Goal: Information Seeking & Learning: Learn about a topic

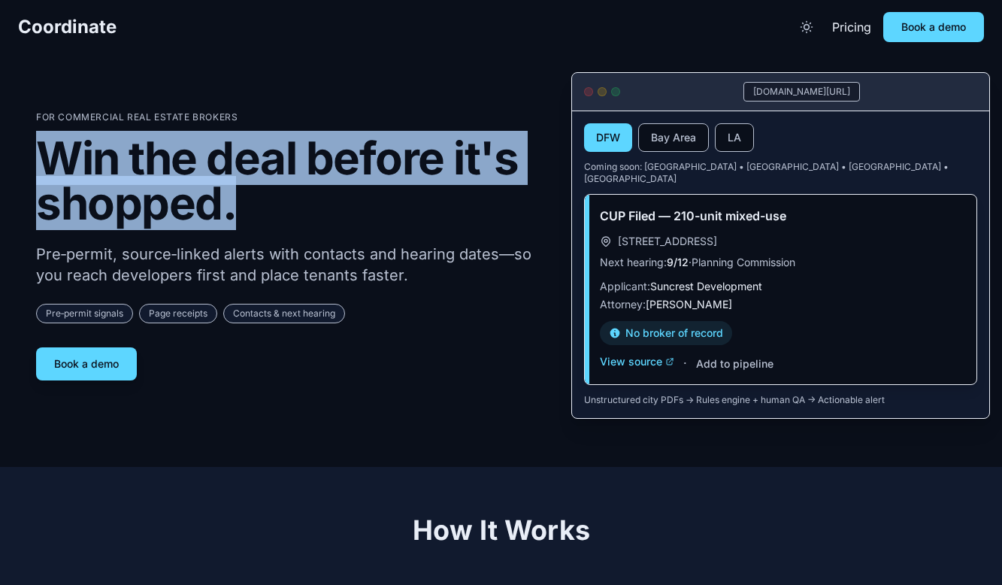
drag, startPoint x: 253, startPoint y: 214, endPoint x: 38, endPoint y: 147, distance: 224.5
click at [38, 147] on h1 "Win the deal before it's shopped." at bounding box center [291, 180] width 511 height 90
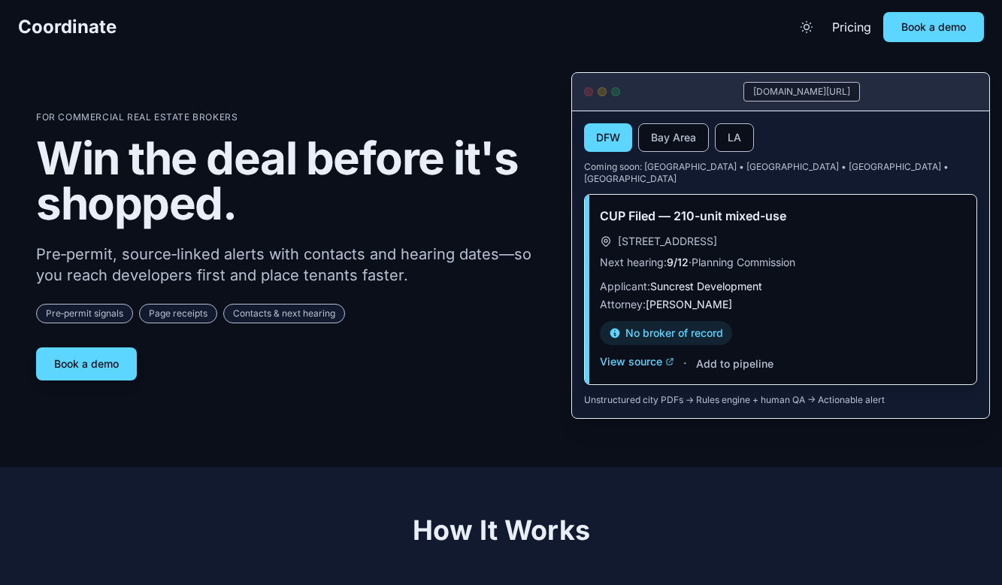
click at [350, 207] on h1 "Win the deal before it's shopped." at bounding box center [291, 180] width 511 height 90
click at [802, 31] on icon "Toggle theme" at bounding box center [807, 27] width 11 height 11
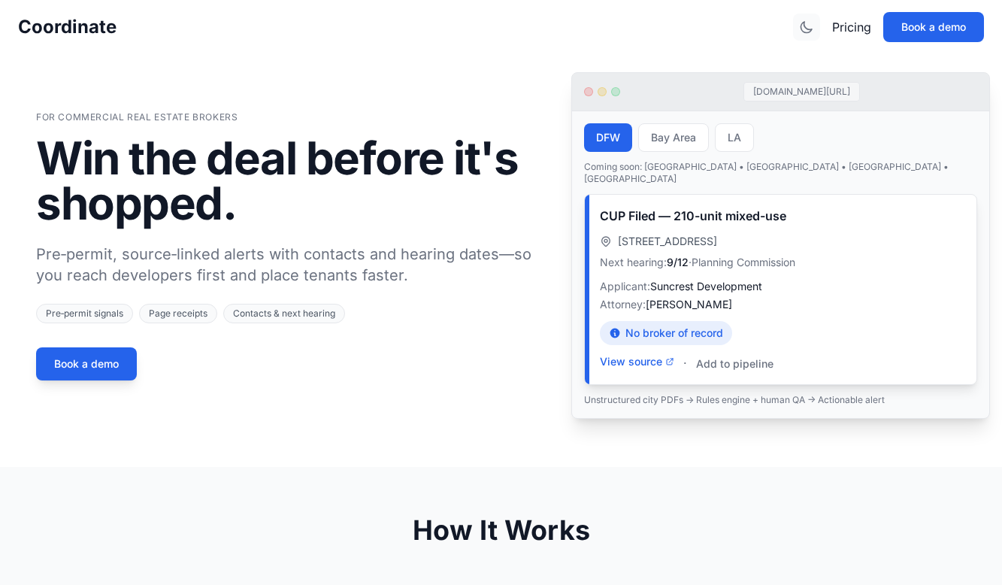
click at [805, 22] on icon "Toggle theme" at bounding box center [806, 27] width 15 height 15
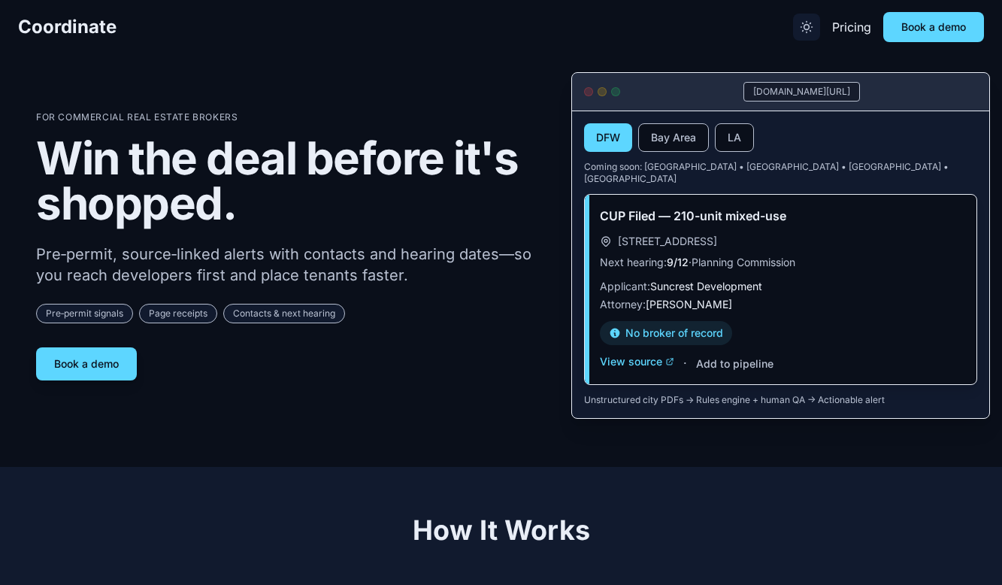
click at [811, 26] on icon "Toggle theme" at bounding box center [806, 27] width 15 height 15
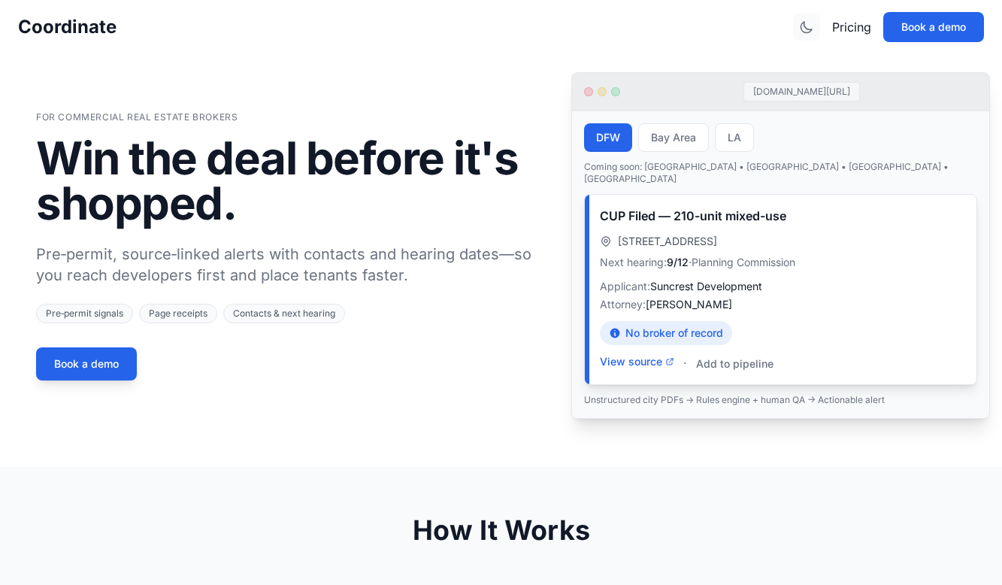
click at [811, 26] on icon "Toggle theme" at bounding box center [806, 27] width 15 height 15
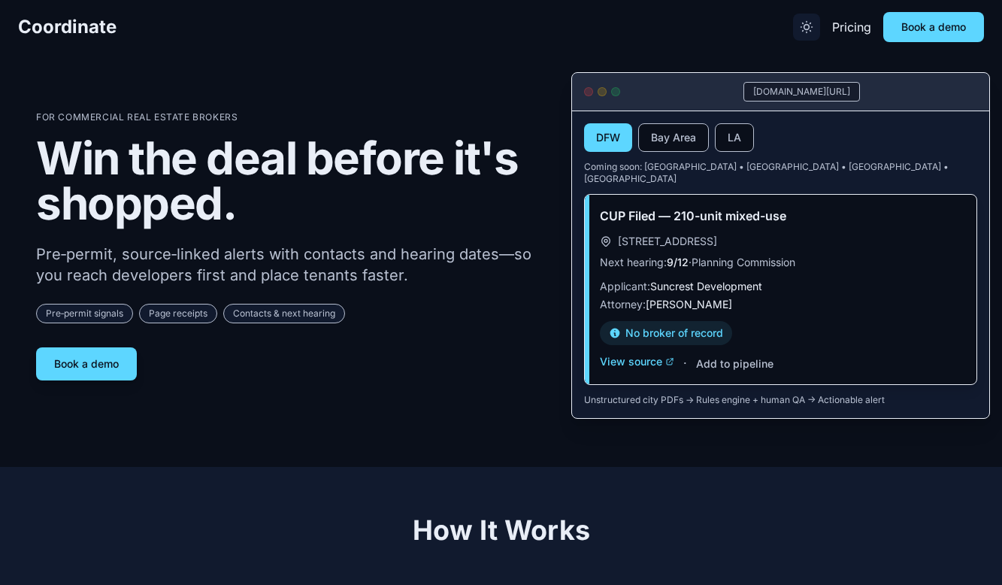
click at [811, 26] on icon "Toggle theme" at bounding box center [806, 27] width 15 height 15
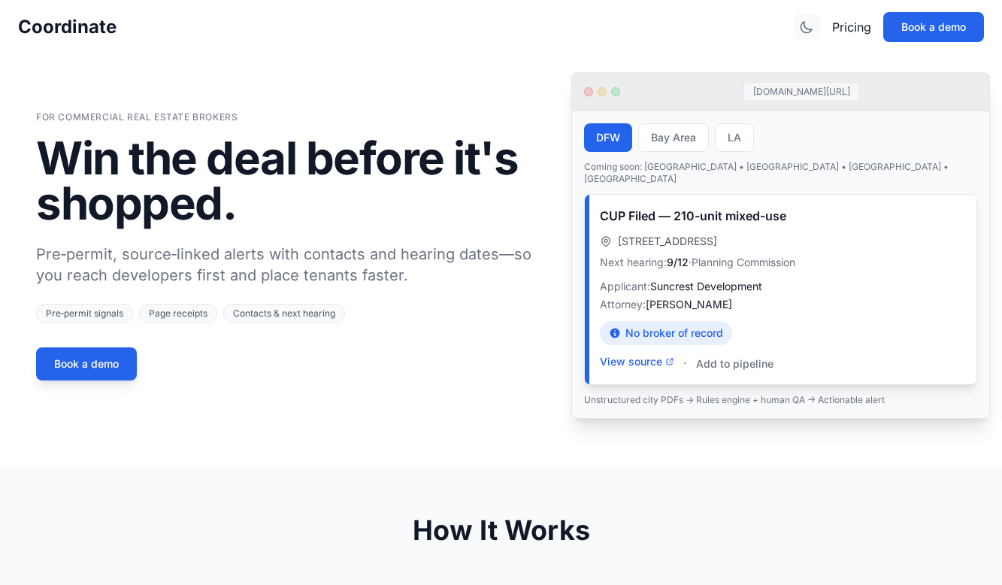
click at [811, 26] on icon "Toggle theme" at bounding box center [806, 27] width 15 height 15
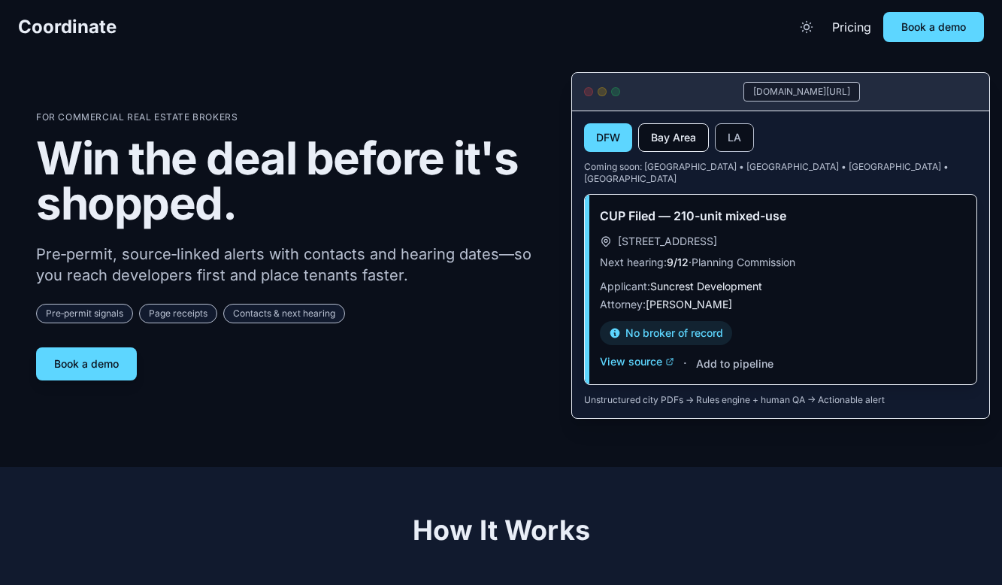
click at [660, 138] on button "Bay Area" at bounding box center [673, 137] width 71 height 29
click at [733, 138] on button "LA" at bounding box center [734, 137] width 39 height 29
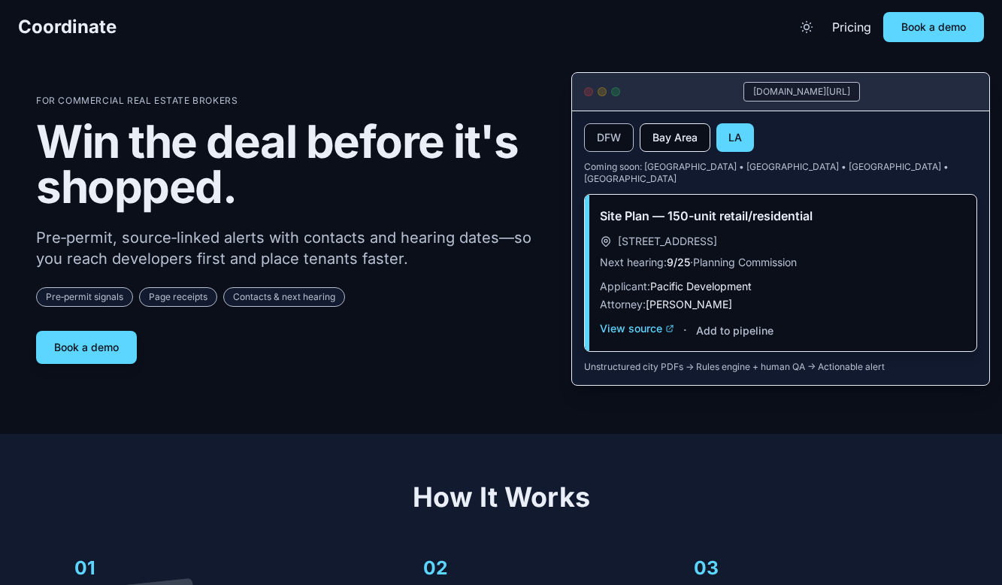
click at [669, 138] on button "Bay Area" at bounding box center [675, 137] width 71 height 29
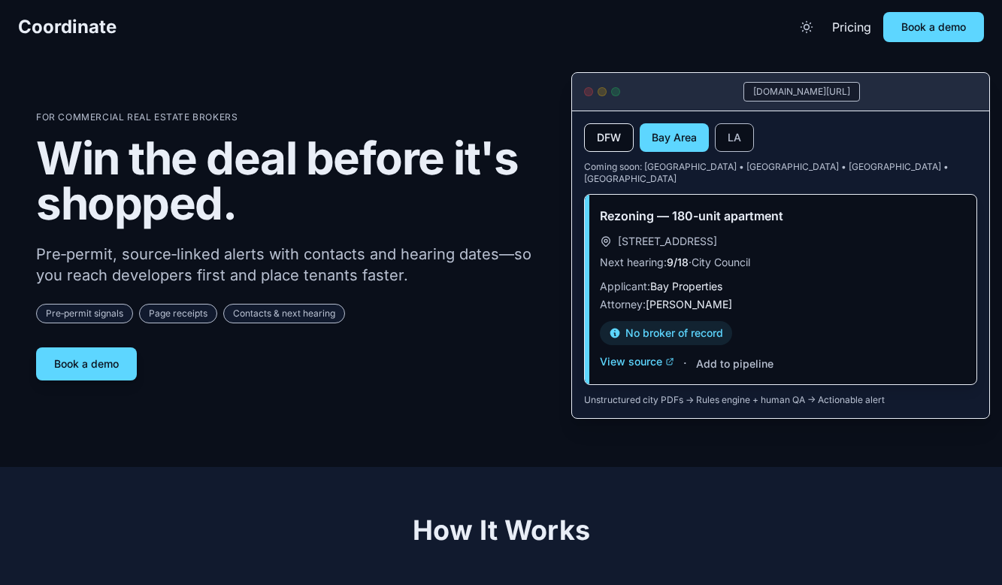
click at [611, 137] on button "DFW" at bounding box center [609, 137] width 50 height 29
click at [658, 141] on button "Bay Area" at bounding box center [673, 137] width 71 height 29
click at [594, 141] on button "DFW" at bounding box center [609, 137] width 50 height 29
drag, startPoint x: 785, startPoint y: 94, endPoint x: 896, endPoint y: 95, distance: 111.3
click at [863, 95] on div "[DOMAIN_NAME][URL]" at bounding box center [801, 92] width 351 height 20
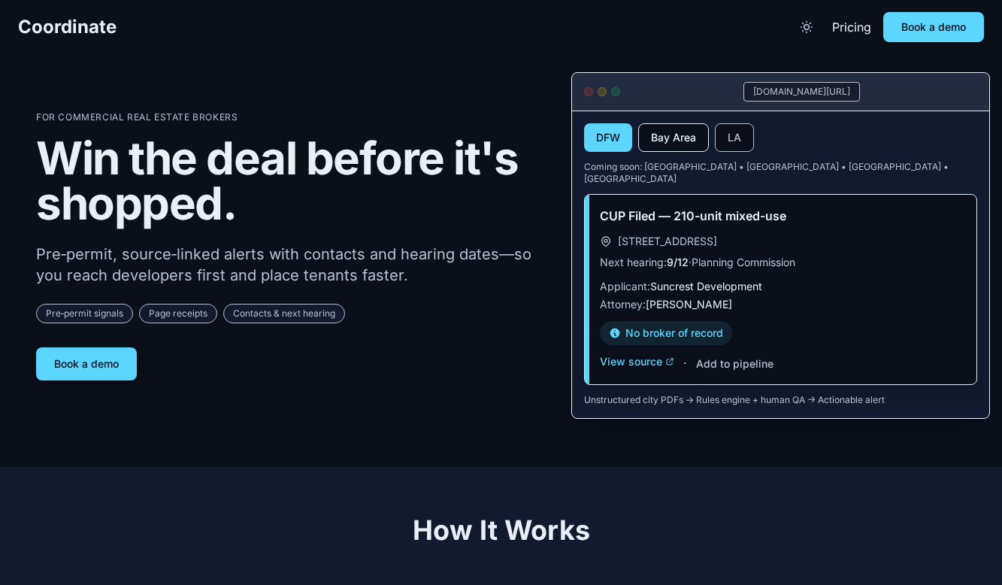
click at [656, 151] on button "Bay Area" at bounding box center [673, 137] width 71 height 29
click at [726, 147] on button "LA" at bounding box center [734, 137] width 39 height 29
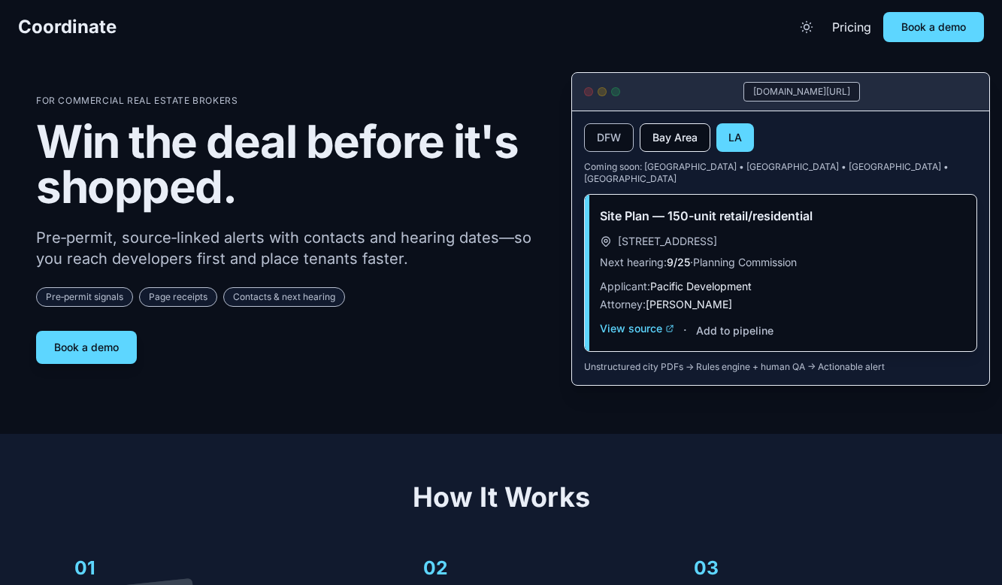
click at [678, 146] on button "Bay Area" at bounding box center [675, 137] width 71 height 29
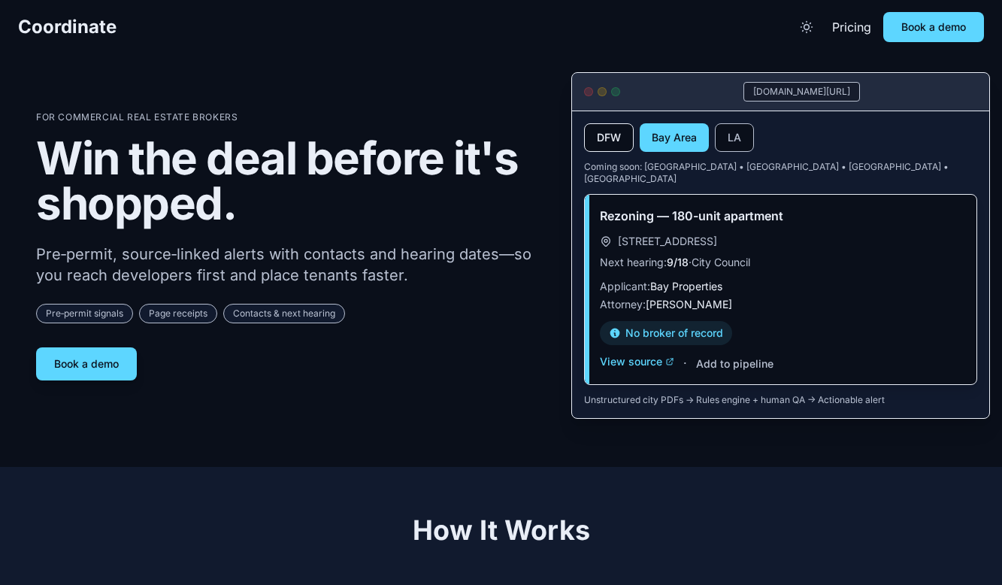
click at [597, 144] on button "DFW" at bounding box center [609, 137] width 50 height 29
click at [672, 142] on button "Bay Area" at bounding box center [673, 137] width 71 height 29
click at [604, 140] on button "DFW" at bounding box center [609, 137] width 50 height 29
click at [672, 140] on button "Bay Area" at bounding box center [673, 137] width 71 height 29
click at [611, 140] on button "DFW" at bounding box center [609, 137] width 50 height 29
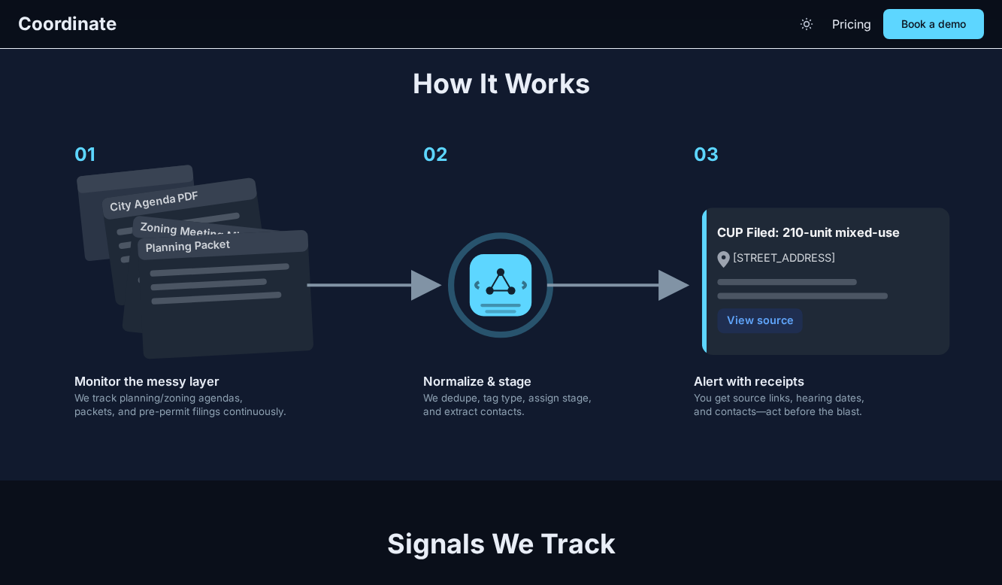
scroll to position [445, 0]
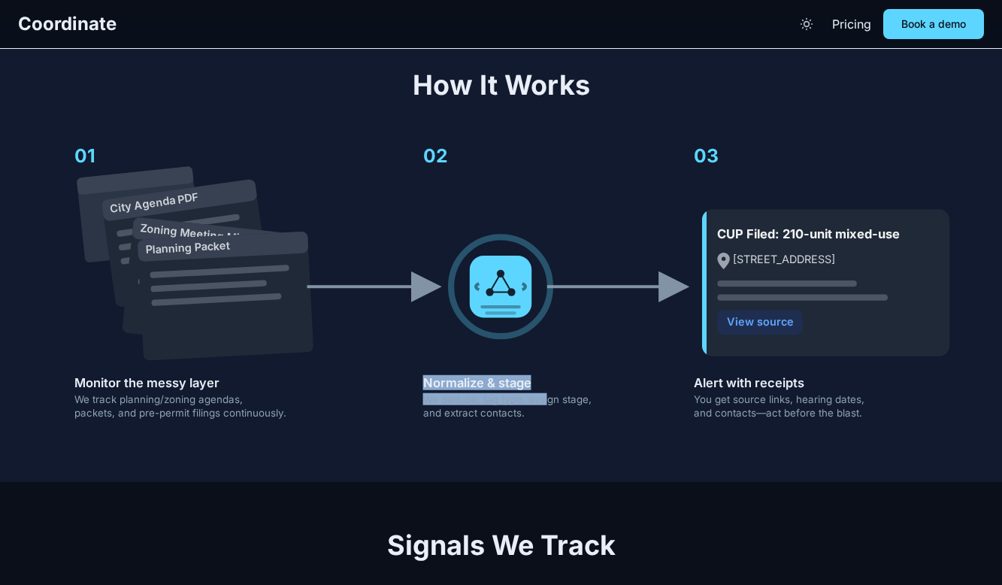
drag, startPoint x: 547, startPoint y: 399, endPoint x: 446, endPoint y: 368, distance: 105.9
click at [438, 364] on icon "City Agenda PDF Zoning Meeting Minutes Planning Packet CUP Filed: 210-unit mixe…" at bounding box center [501, 279] width 930 height 310
click at [546, 418] on icon "City Agenda PDF Zoning Meeting Minutes Planning Packet CUP Filed: 210-unit mixe…" at bounding box center [501, 279] width 930 height 310
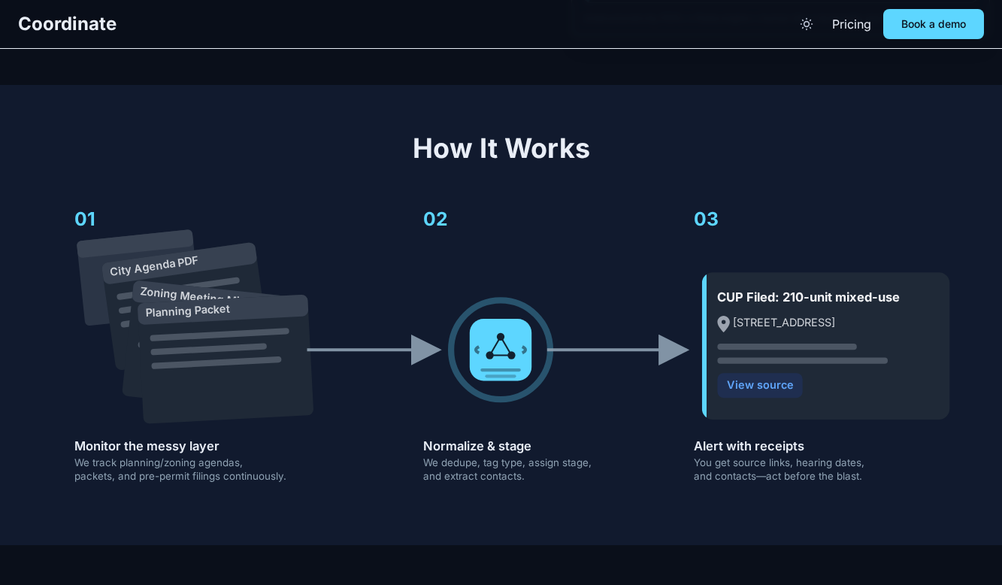
scroll to position [384, 0]
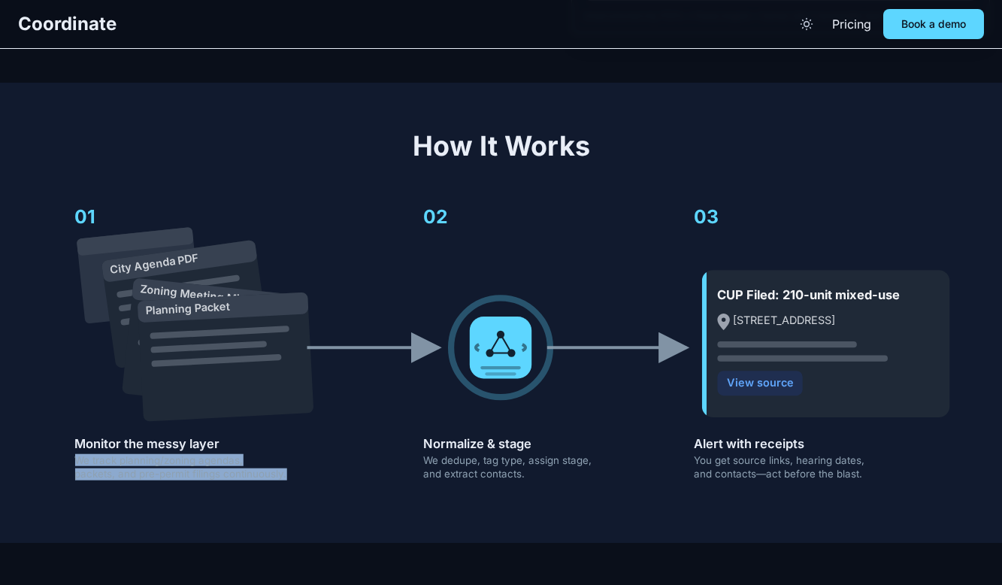
drag, startPoint x: 292, startPoint y: 462, endPoint x: 72, endPoint y: 452, distance: 219.8
click at [72, 452] on icon "City Agenda PDF Zoning Meeting Minutes Planning Packet CUP Filed: 210-unit mixe…" at bounding box center [501, 340] width 930 height 310
copy g "We track planning/zoning agendas, packets, and pre-permit filings continuously."
click at [548, 284] on icon "City Agenda PDF Zoning Meeting Minutes Planning Packet CUP Filed: 210-unit mixe…" at bounding box center [501, 340] width 930 height 310
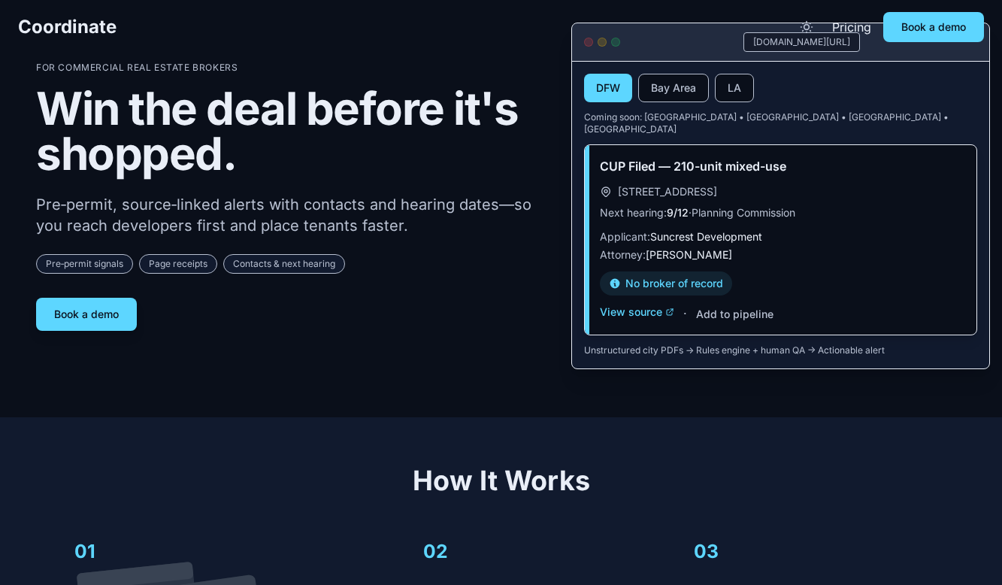
scroll to position [0, 0]
